Goal: Task Accomplishment & Management: Complete application form

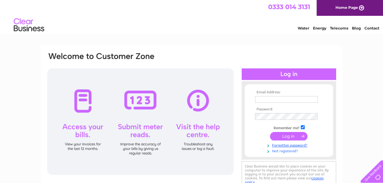
click at [282, 151] on link "Not registered?" at bounding box center [289, 151] width 69 height 6
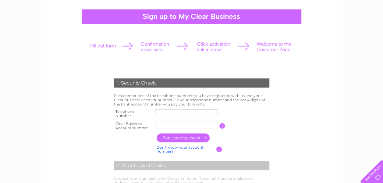
scroll to position [91, 0]
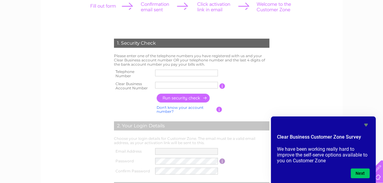
click at [159, 86] on input "text" at bounding box center [186, 85] width 63 height 7
type input "CB3032271"
click at [173, 98] on input "button" at bounding box center [183, 98] width 54 height 9
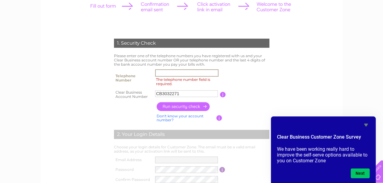
click at [162, 75] on input "The telephone number field is required." at bounding box center [186, 72] width 63 height 7
type input "07720526120"
click at [181, 110] on input "button" at bounding box center [183, 106] width 54 height 9
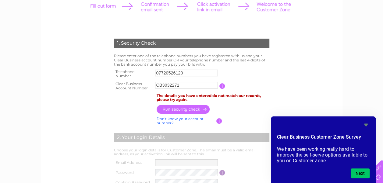
click at [125, 120] on th at bounding box center [133, 121] width 43 height 12
click at [156, 116] on td "Don't know your account number? Don't know your bank account number?" at bounding box center [185, 121] width 61 height 12
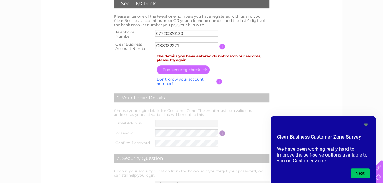
scroll to position [122, 0]
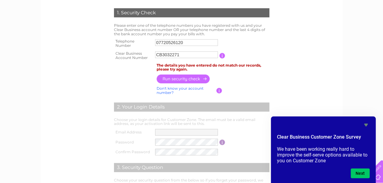
click at [364, 126] on icon "Hide survey" at bounding box center [365, 124] width 7 height 7
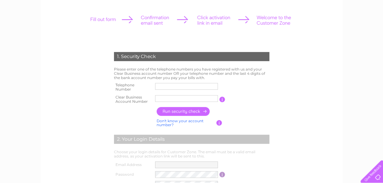
scroll to position [91, 0]
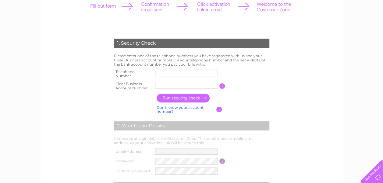
click at [169, 109] on link "Don't know your account number?" at bounding box center [179, 109] width 47 height 9
click at [159, 110] on link "Don't know your bank account number?" at bounding box center [184, 109] width 57 height 9
